Goal: Transaction & Acquisition: Purchase product/service

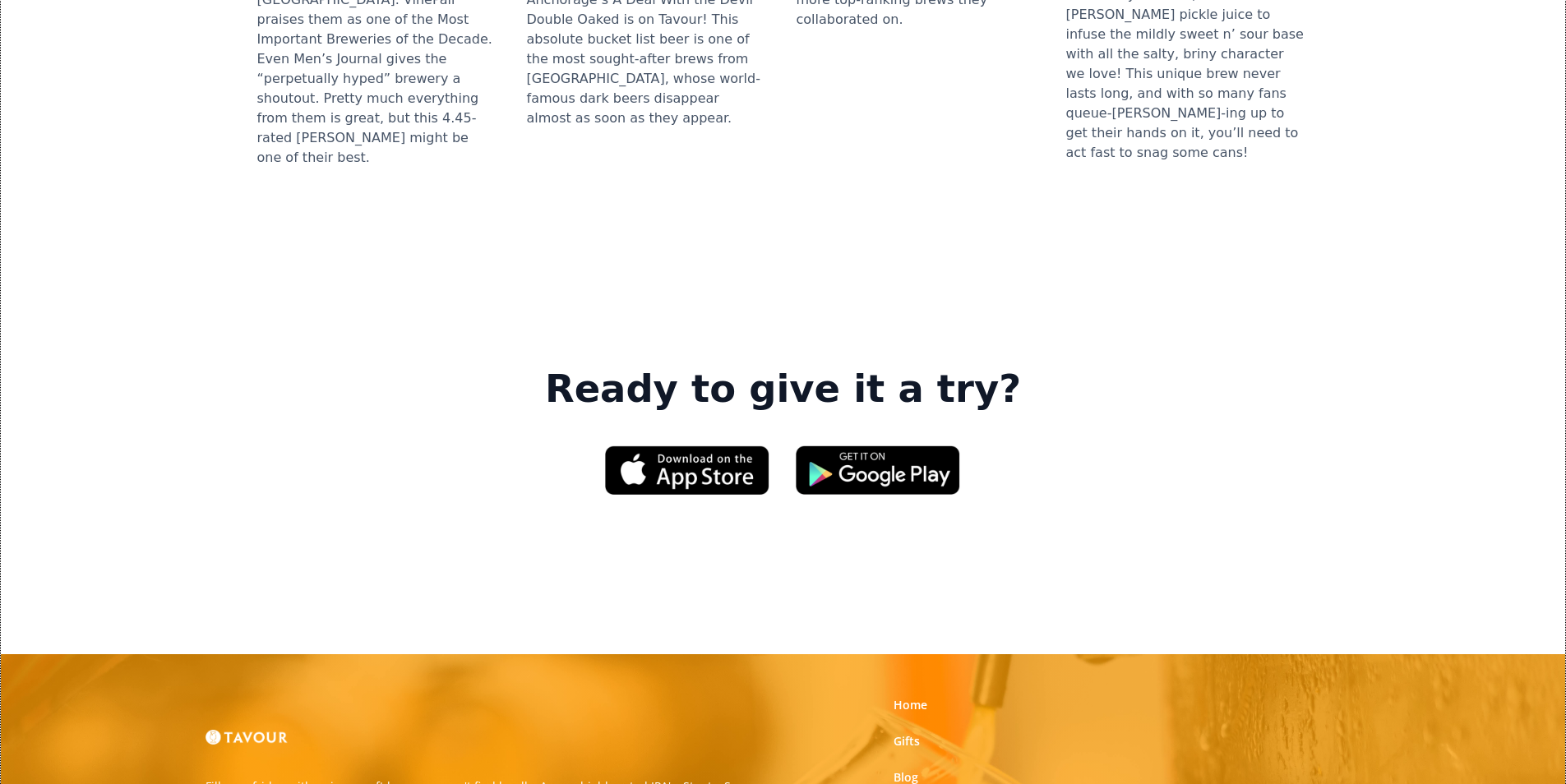
scroll to position [2301, 0]
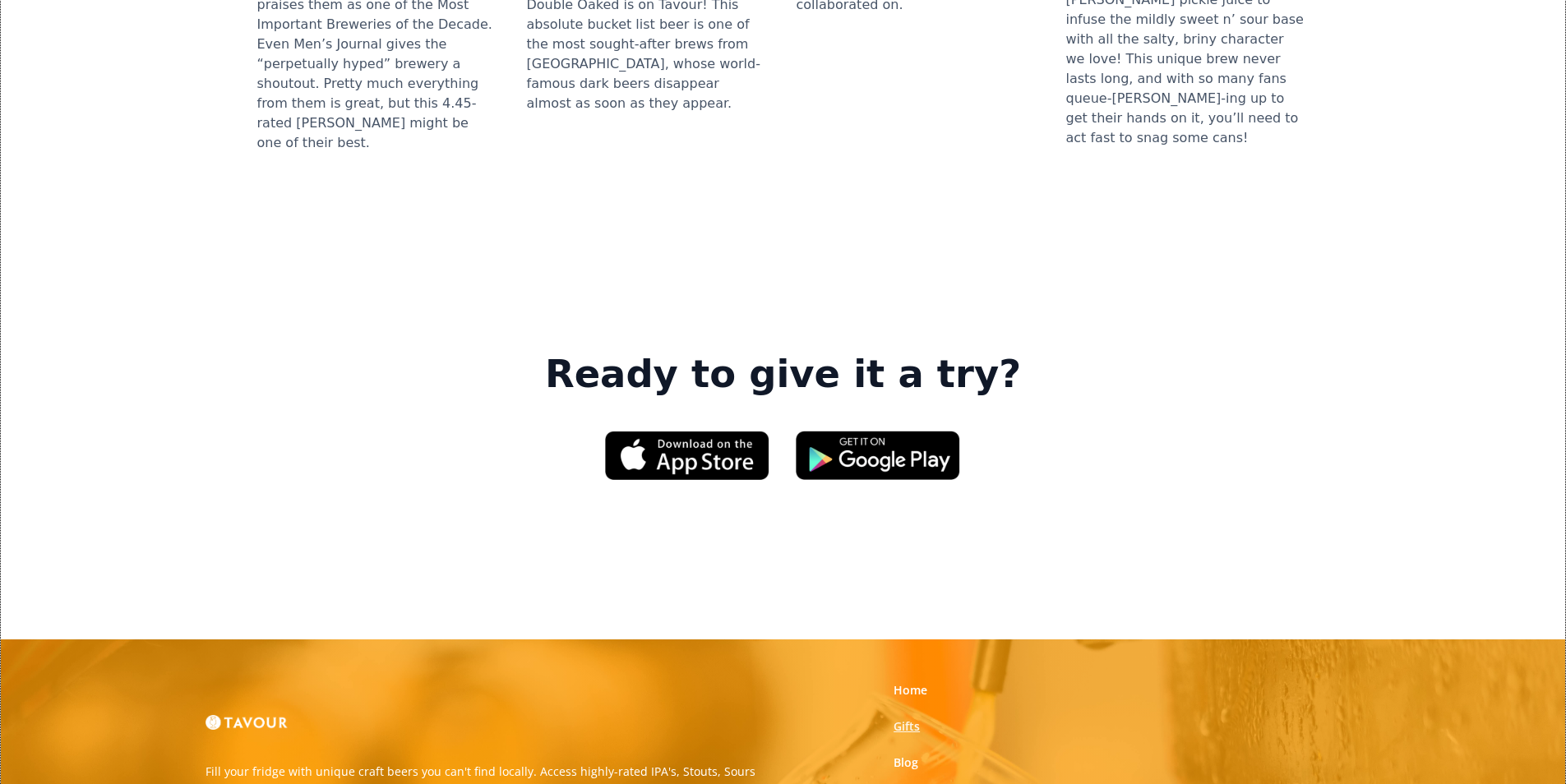
click at [919, 718] on link "Gifts" at bounding box center [906, 726] width 26 height 16
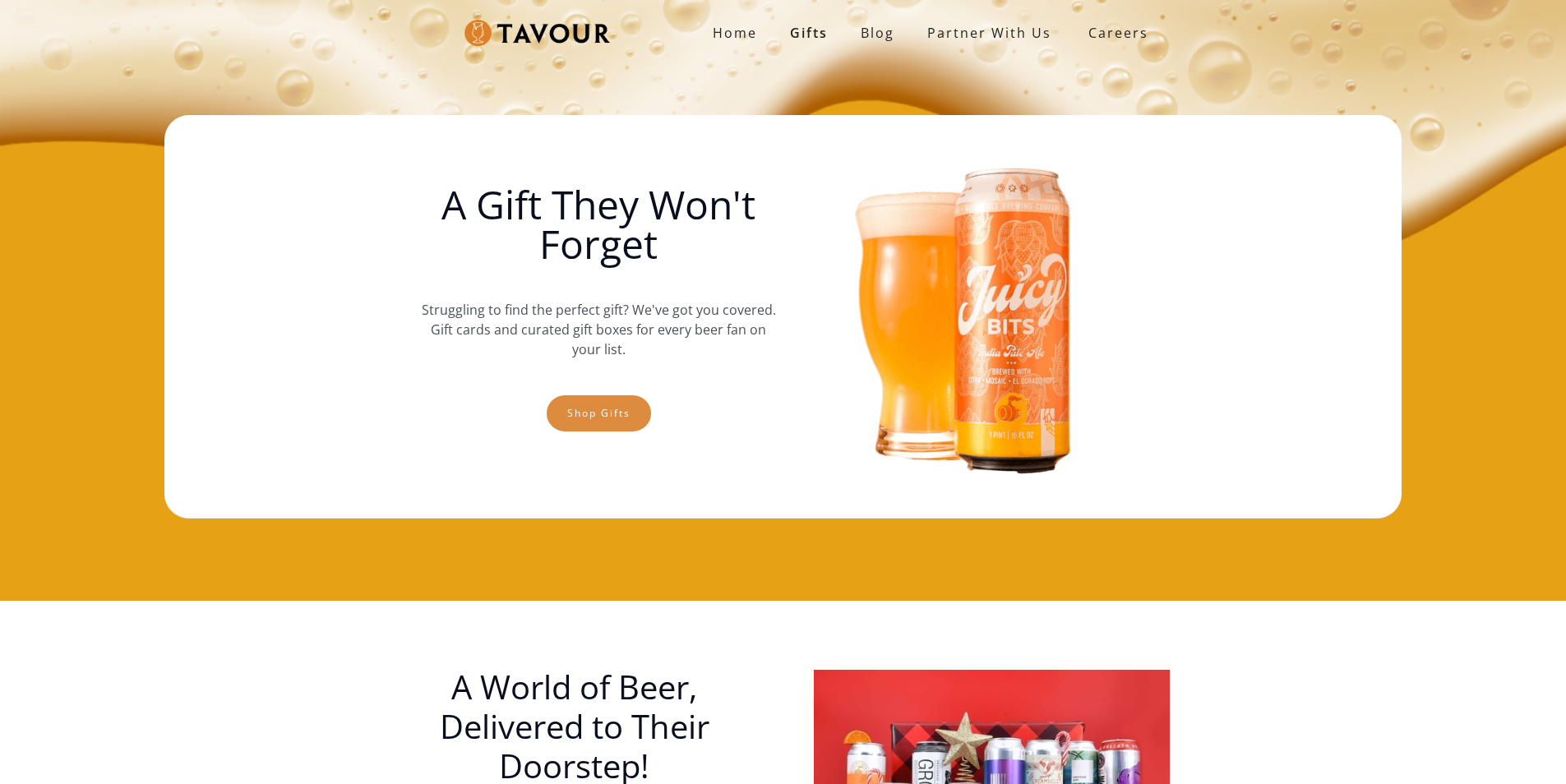
click at [605, 411] on link "Shop gifts" at bounding box center [599, 413] width 105 height 36
click at [577, 425] on link "Shop gifts" at bounding box center [599, 413] width 105 height 36
click at [572, 420] on link "Shop gifts" at bounding box center [599, 413] width 105 height 36
click at [587, 402] on link "Shop gifts" at bounding box center [599, 413] width 105 height 36
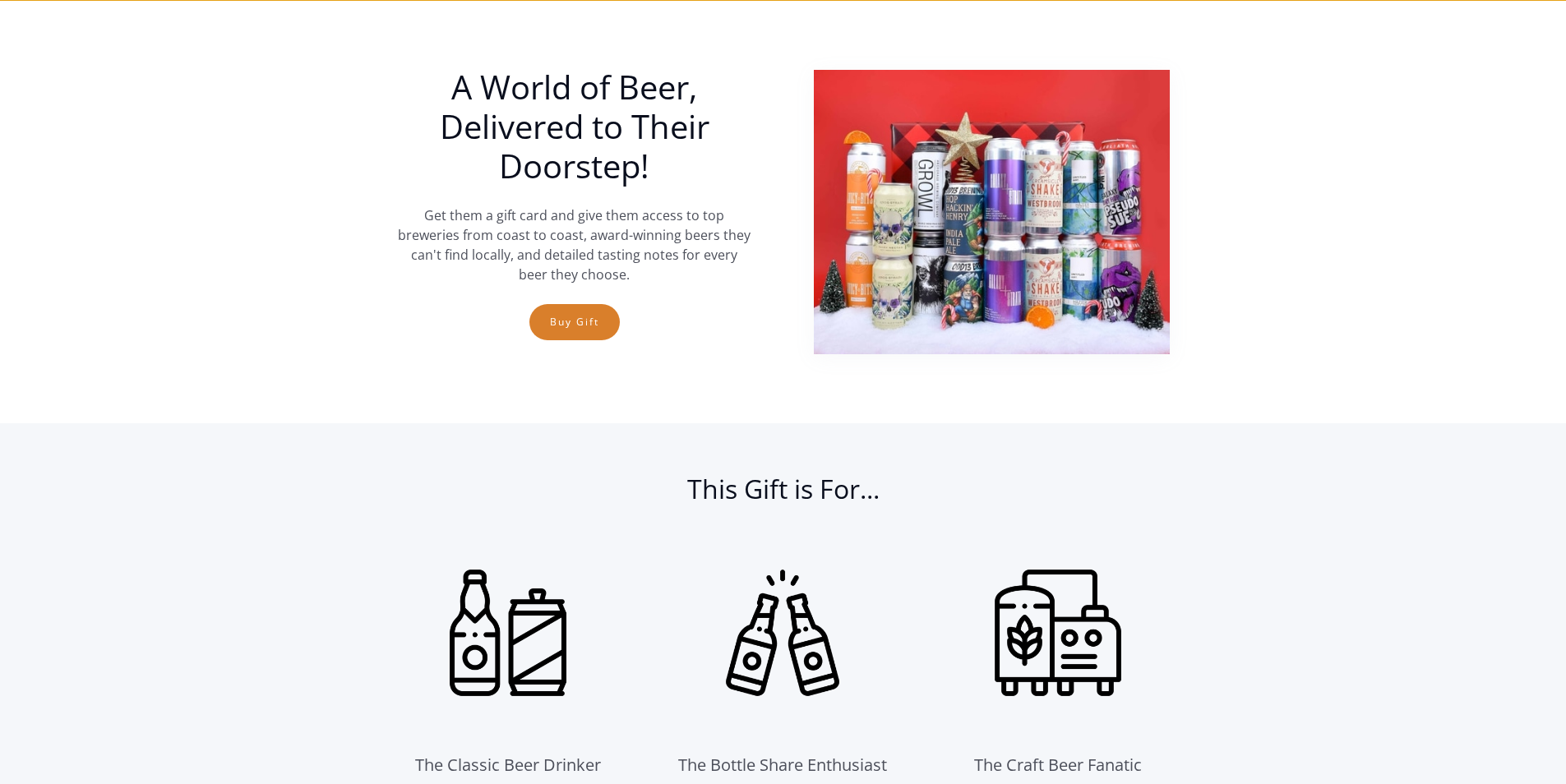
scroll to position [601, 0]
